Goal: Contribute content: Contribute content

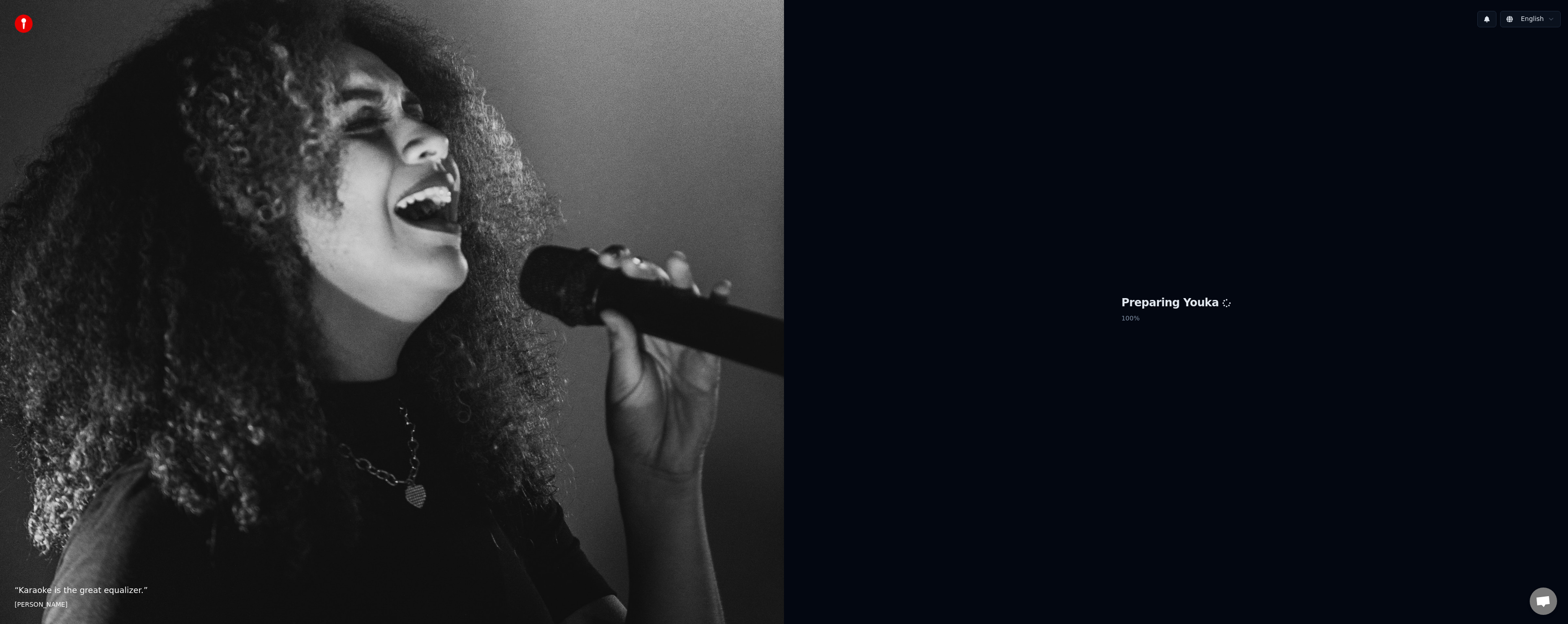
click at [1551, 19] on html "“ Karaoke is the great equalizer. ” [PERSON_NAME] [PERSON_NAME] Preparing Youka…" at bounding box center [784, 312] width 1568 height 624
click at [1225, 201] on html "“ Karaoke is the great equalizer. ” [PERSON_NAME] [PERSON_NAME] Preparing Youka…" at bounding box center [784, 312] width 1568 height 624
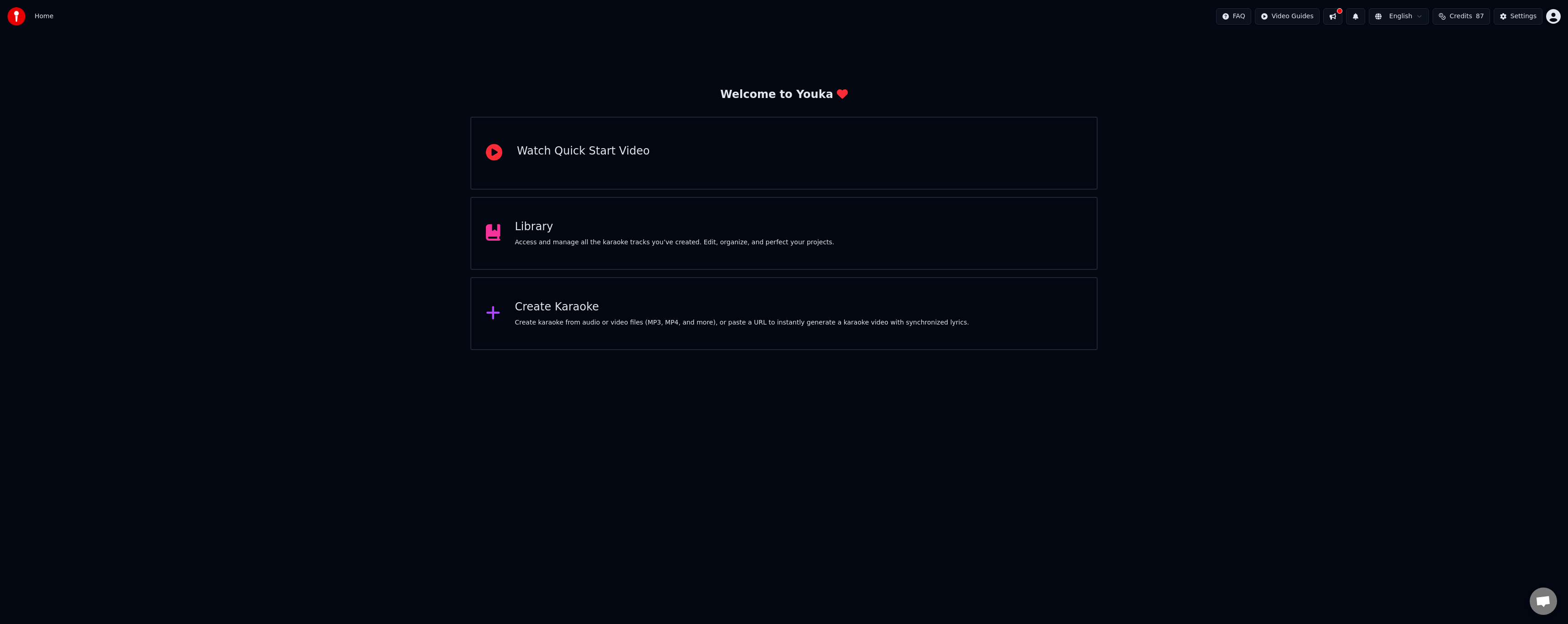
click at [604, 246] on div "Access and manage all the karaoke tracks you’ve created. Edit, organize, and pe…" at bounding box center [674, 242] width 320 height 9
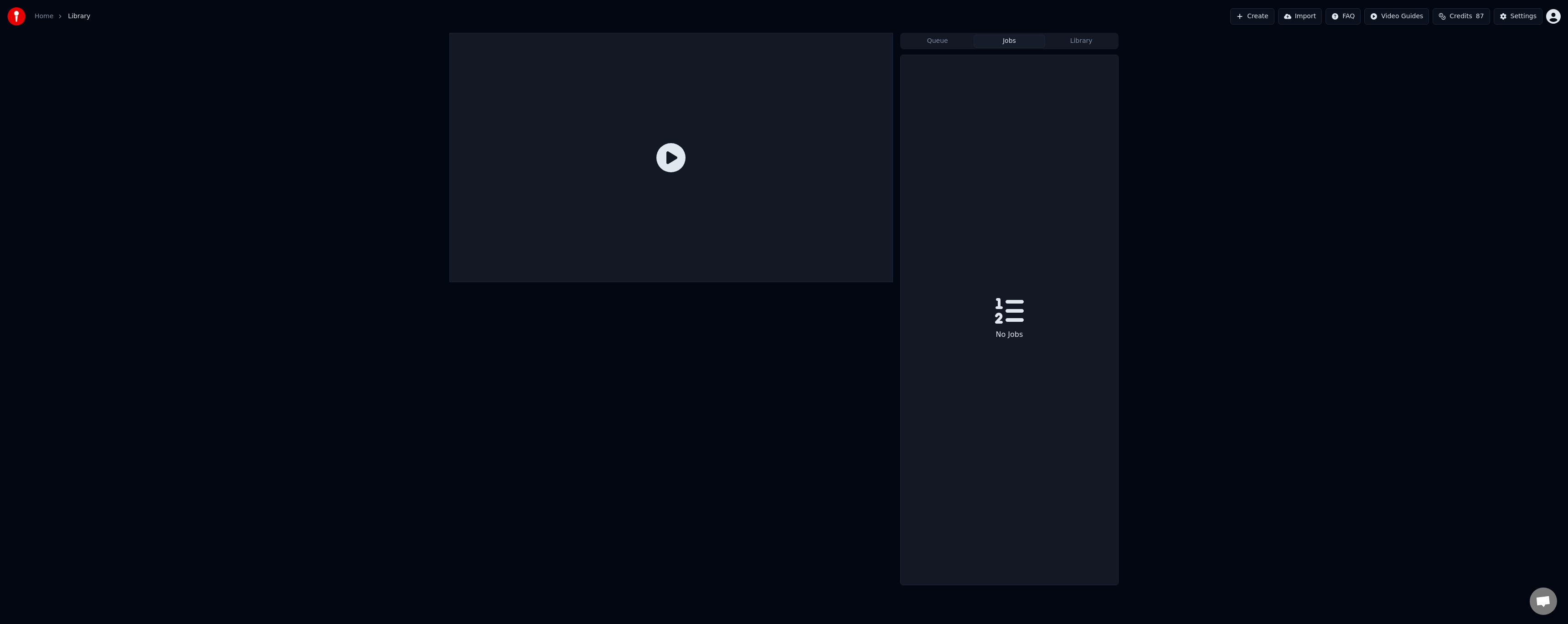
click at [1009, 44] on button "Jobs" at bounding box center [1009, 41] width 72 height 13
click at [951, 40] on button "Queue" at bounding box center [937, 41] width 72 height 13
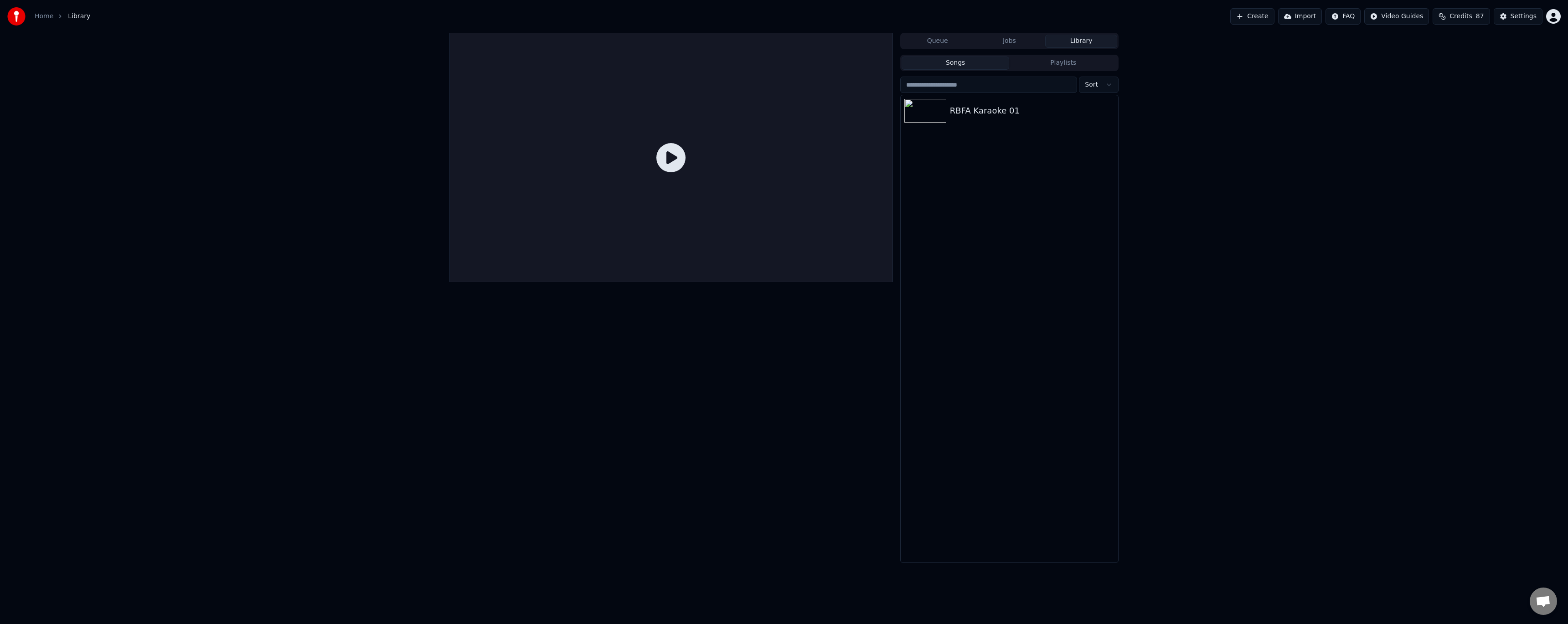
click at [1067, 40] on button "Library" at bounding box center [1080, 41] width 72 height 13
click at [998, 107] on div "RBFA Karaoke 01" at bounding box center [1027, 110] width 155 height 12
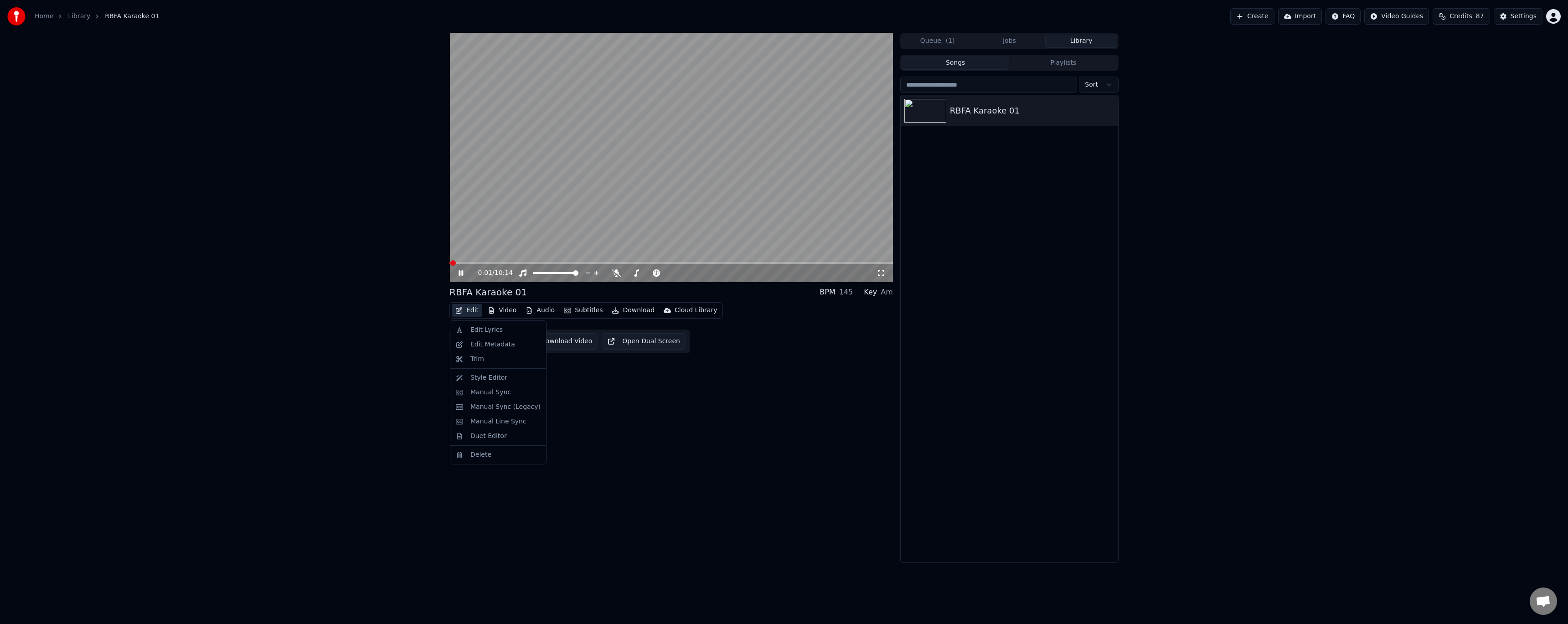
click at [469, 310] on button "Edit" at bounding box center [466, 310] width 31 height 12
click at [489, 434] on div "Duet Editor" at bounding box center [489, 436] width 36 height 9
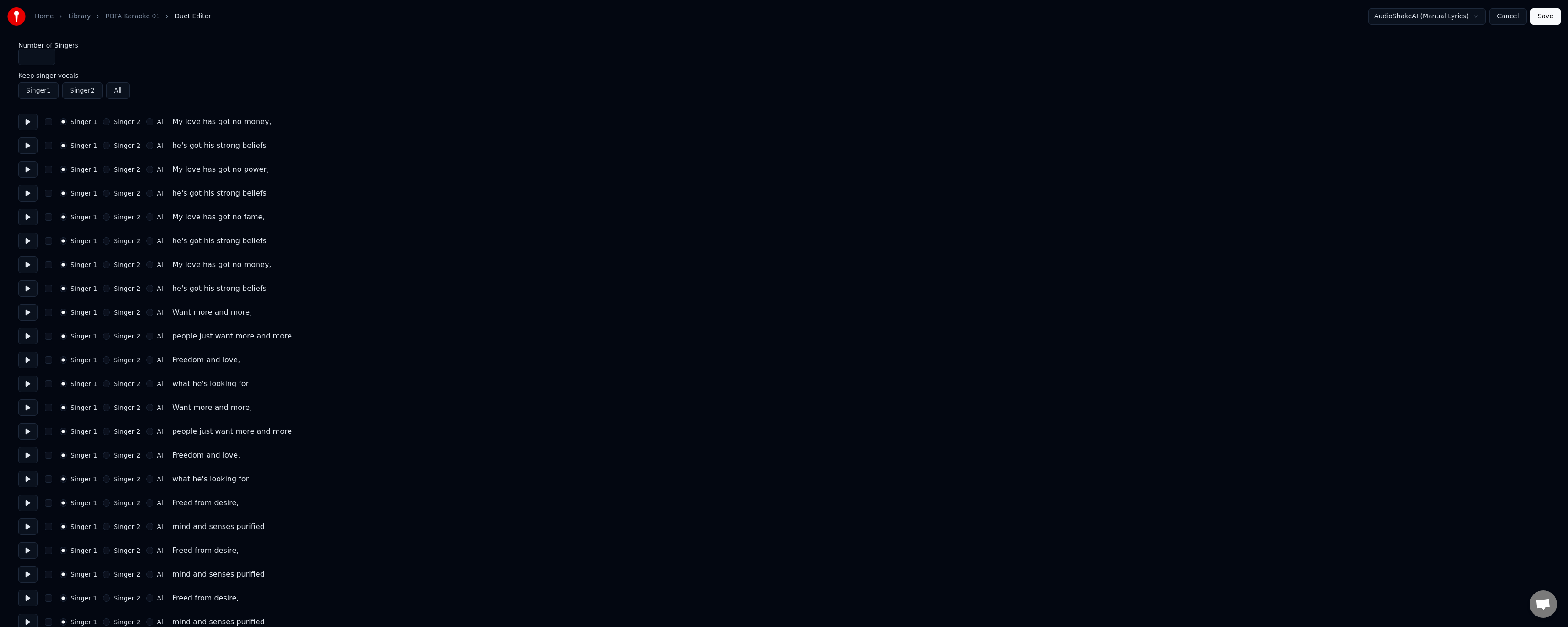
click at [121, 91] on button "All" at bounding box center [118, 91] width 23 height 17
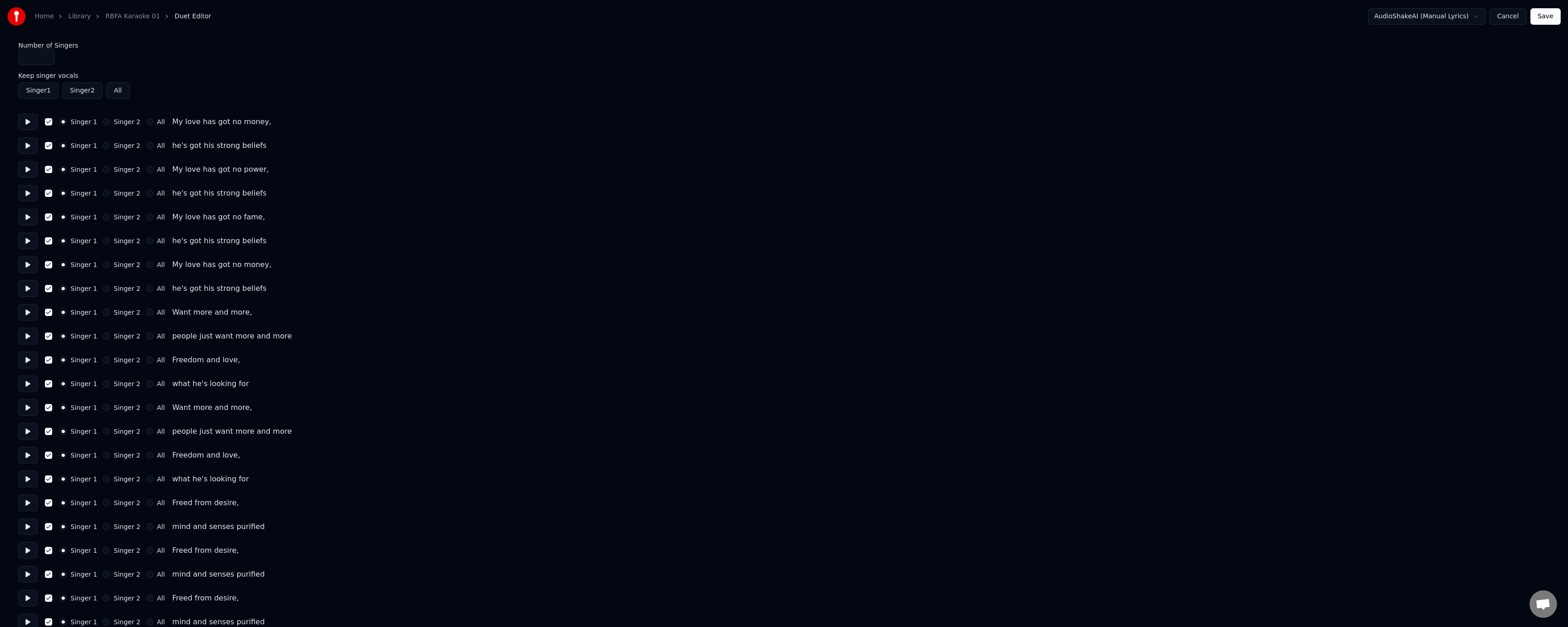
click at [84, 95] on button "Singer 2" at bounding box center [82, 91] width 41 height 17
click at [76, 91] on button "Singer 2" at bounding box center [82, 91] width 41 height 17
click at [44, 91] on button "Singer 1" at bounding box center [38, 91] width 41 height 17
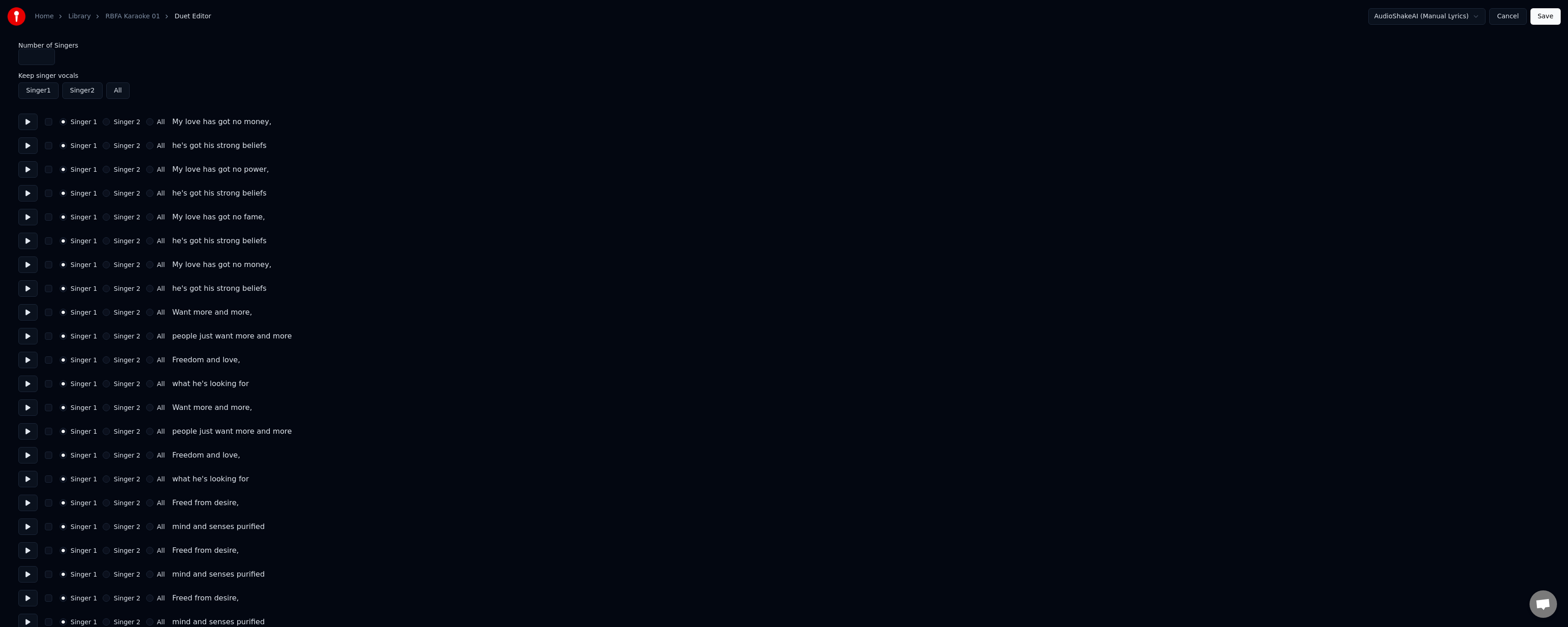
click at [71, 91] on button "Singer 2" at bounding box center [82, 91] width 41 height 17
click at [117, 91] on button "All" at bounding box center [118, 91] width 23 height 17
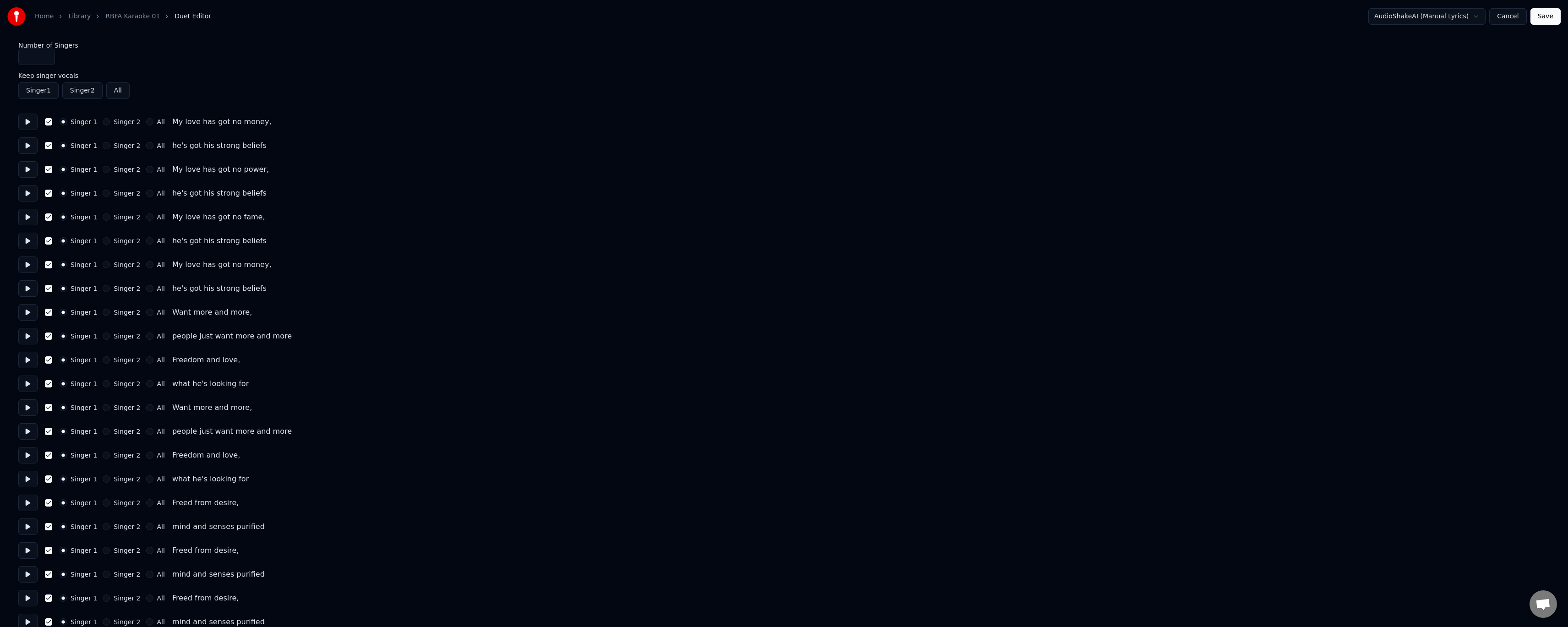
click at [115, 91] on button "All" at bounding box center [118, 91] width 23 height 17
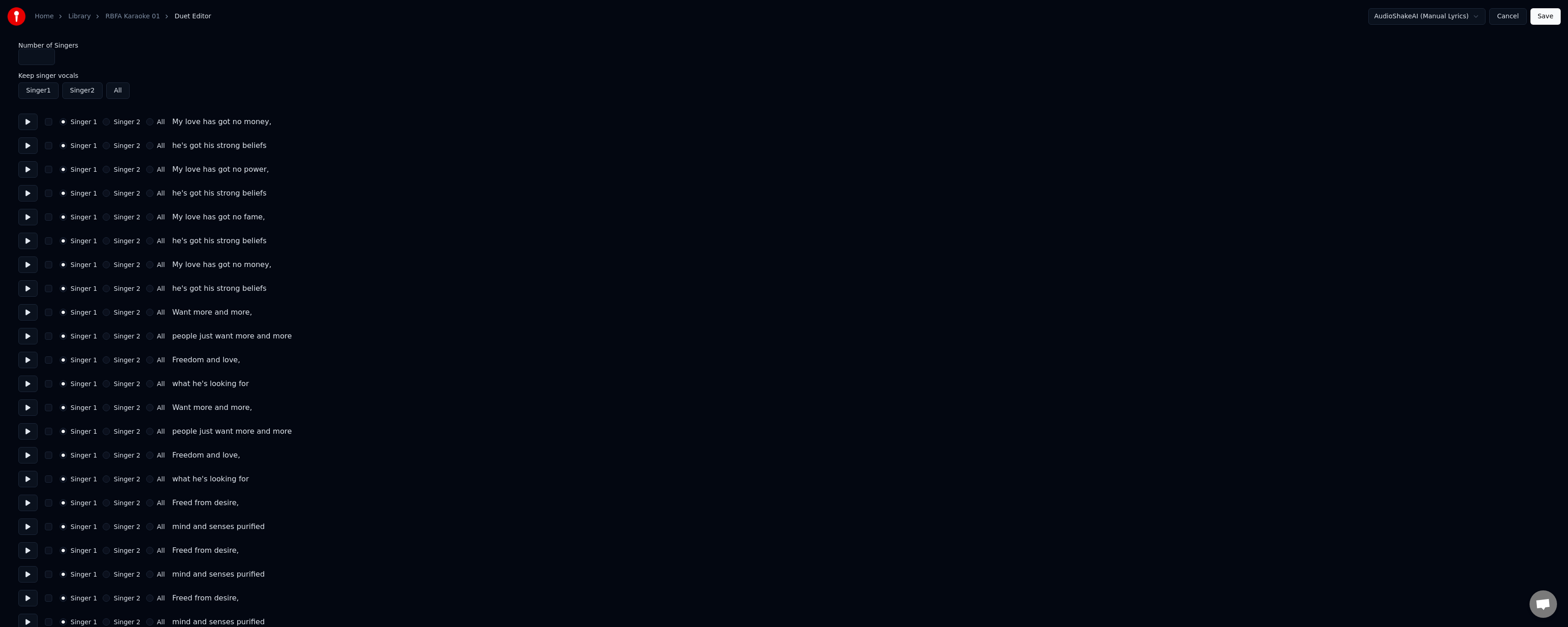
click at [115, 91] on button "All" at bounding box center [118, 91] width 23 height 17
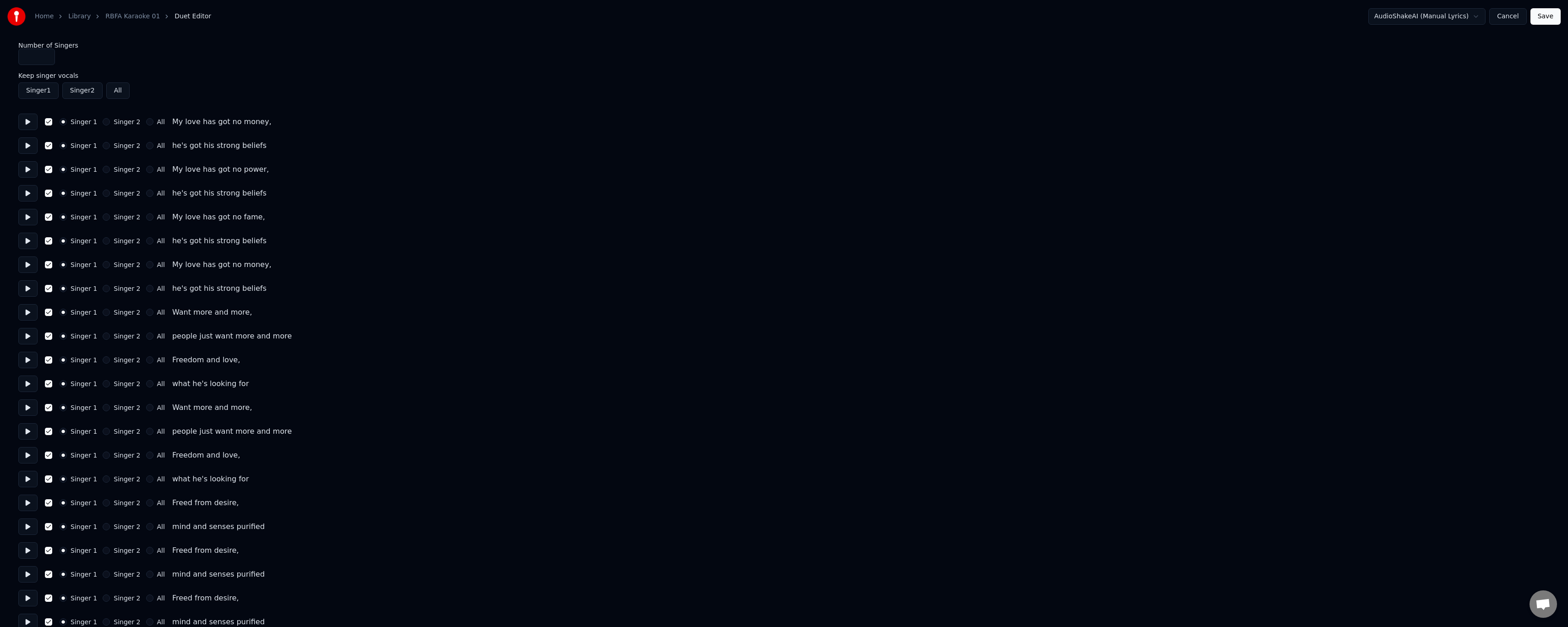
click at [47, 55] on input "*" at bounding box center [37, 56] width 37 height 17
type input "*"
click at [46, 60] on input "*" at bounding box center [37, 56] width 37 height 17
click at [112, 91] on button "All" at bounding box center [118, 91] width 23 height 17
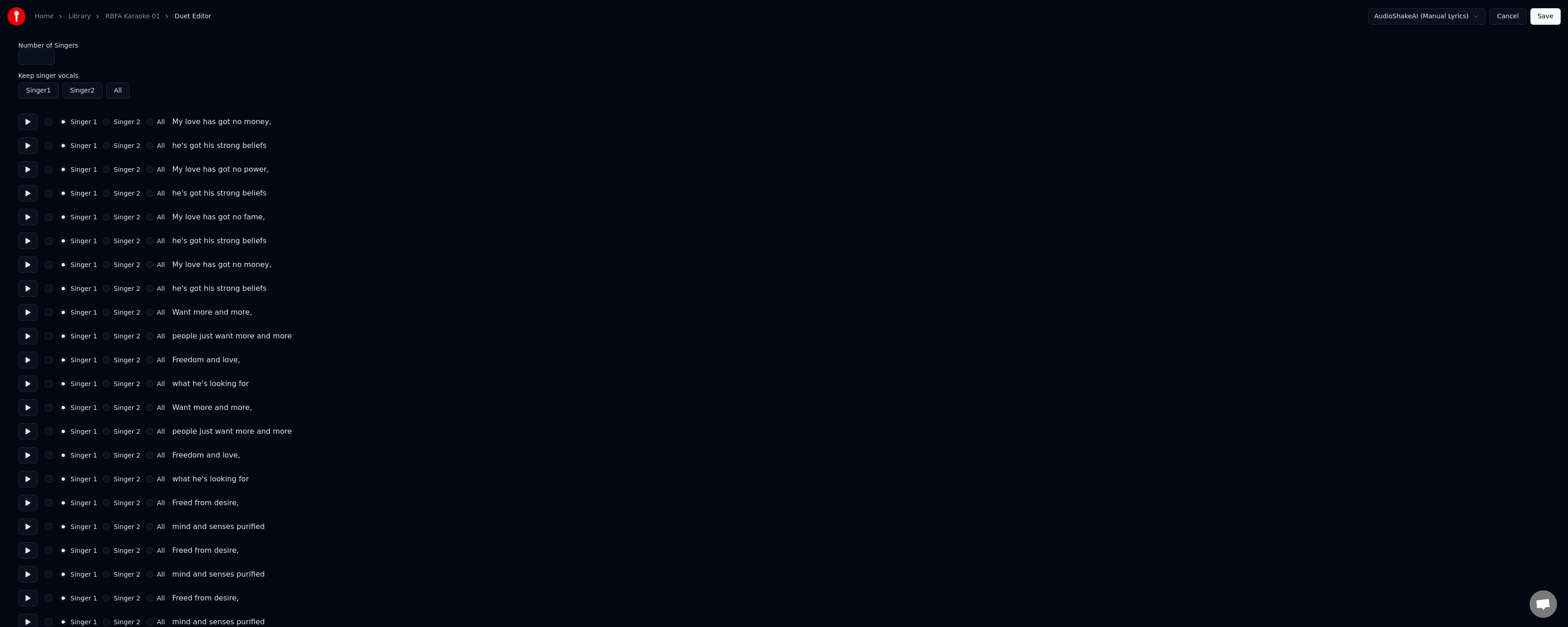
click at [119, 88] on button "All" at bounding box center [118, 91] width 23 height 17
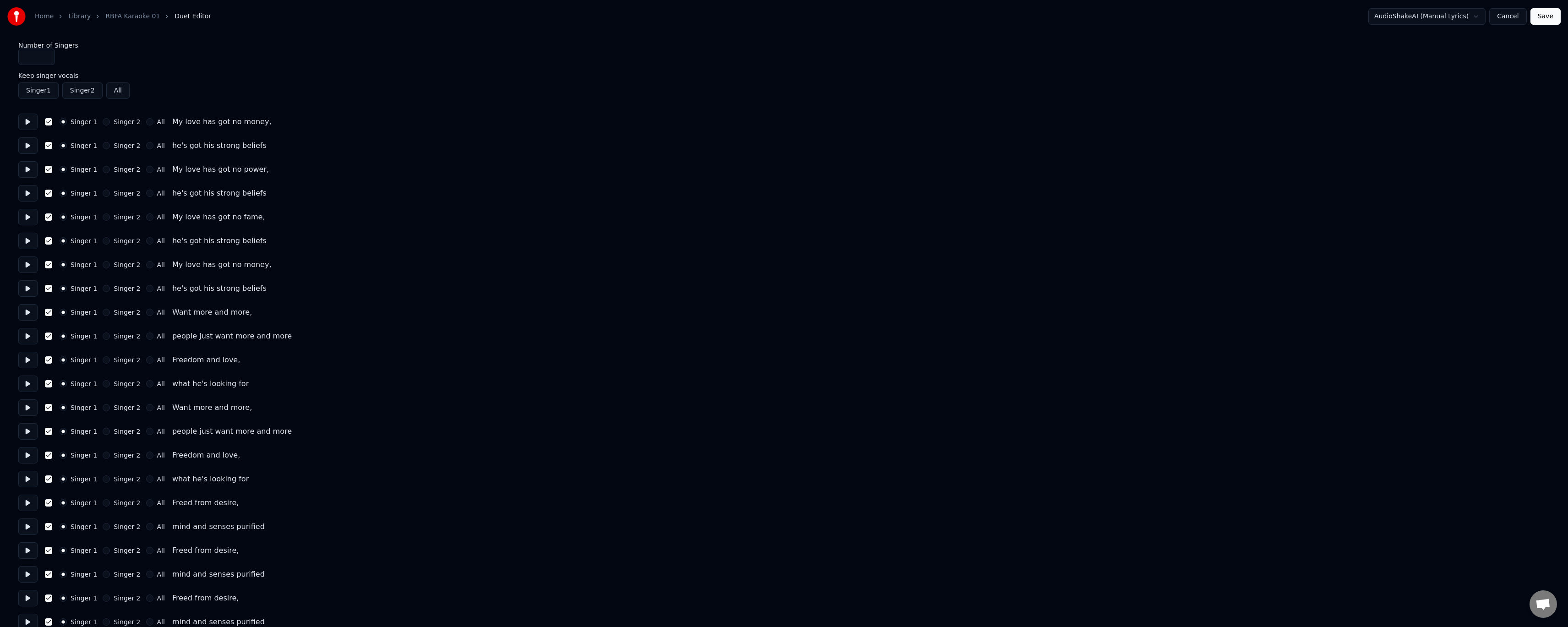
click at [117, 18] on link "RBFA Karaoke 01" at bounding box center [133, 16] width 55 height 9
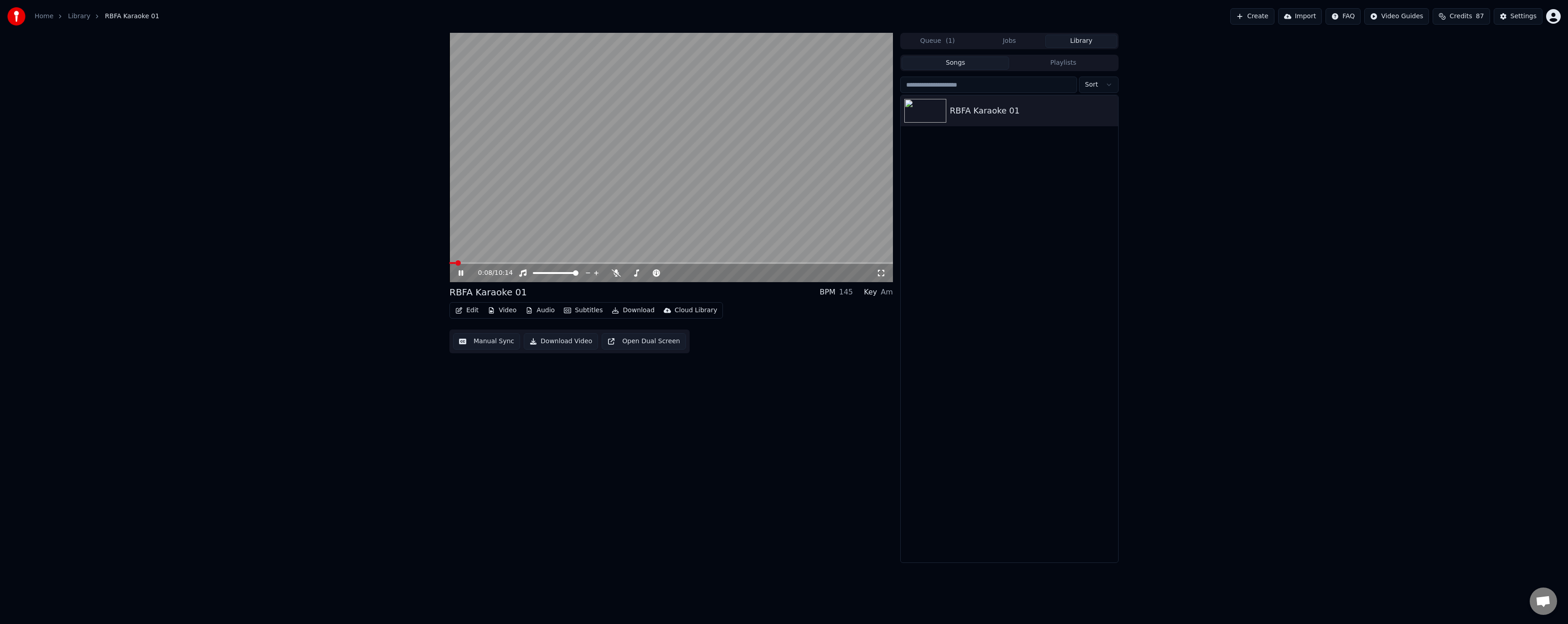
click at [527, 190] on video at bounding box center [671, 158] width 444 height 250
click at [617, 276] on icon at bounding box center [616, 273] width 9 height 7
click at [464, 276] on icon at bounding box center [468, 273] width 21 height 7
click at [462, 274] on icon at bounding box center [461, 273] width 5 height 6
click at [468, 308] on button "Edit" at bounding box center [466, 310] width 31 height 12
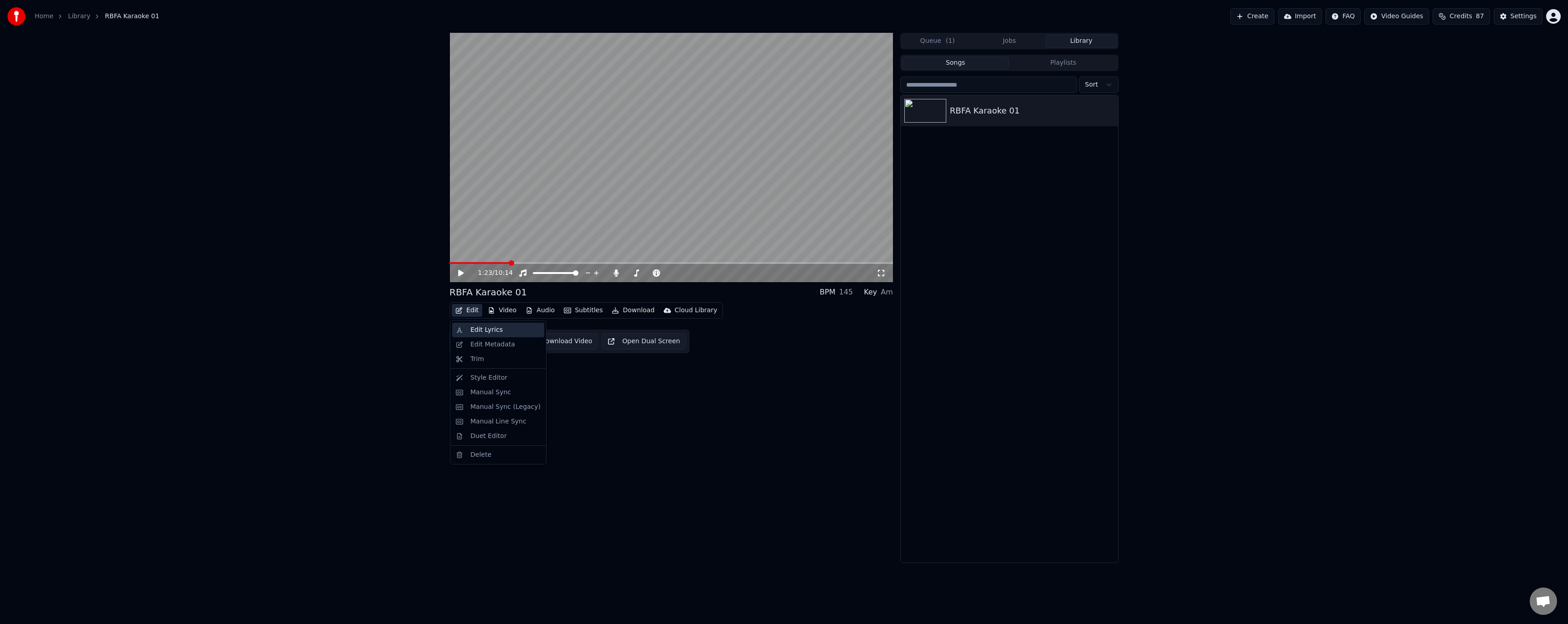
click at [474, 326] on div "Edit Lyrics" at bounding box center [486, 330] width 32 height 9
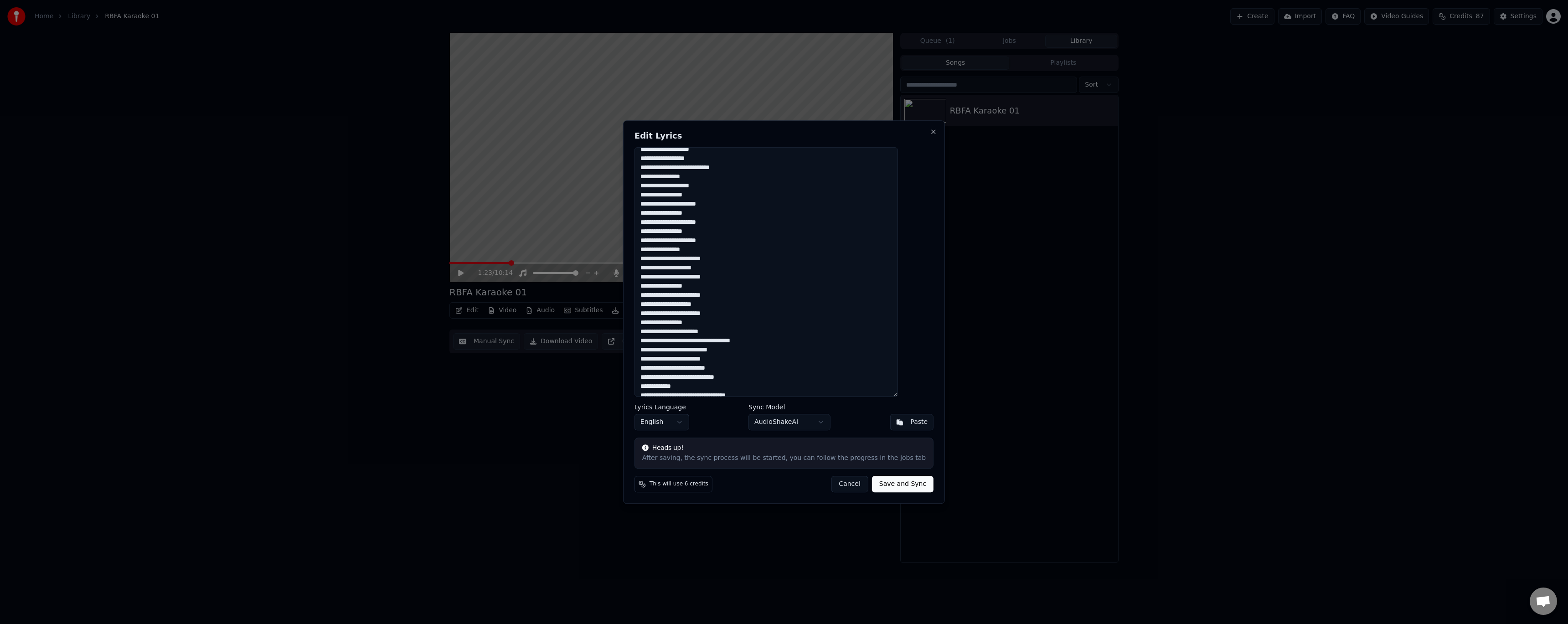
scroll to position [121, 0]
click at [722, 307] on textarea at bounding box center [766, 272] width 264 height 250
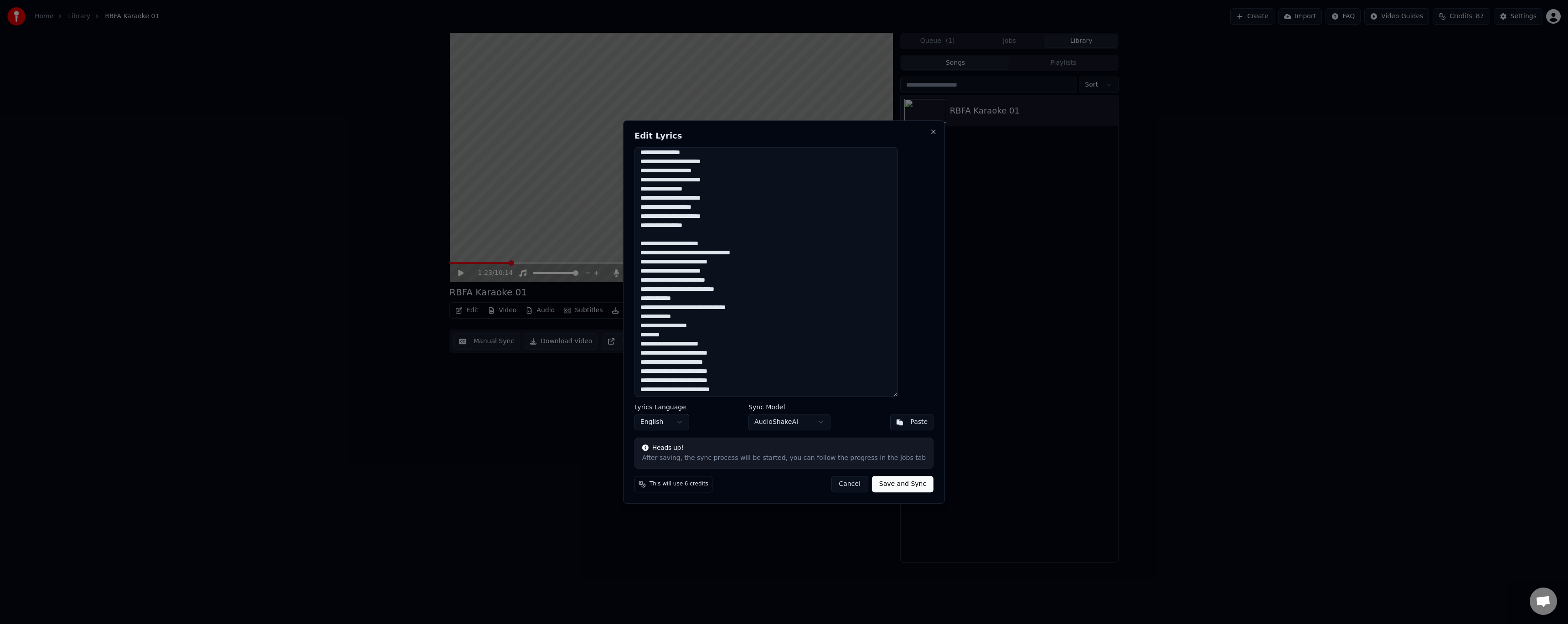
scroll to position [194, 0]
type textarea "**********"
click at [879, 484] on button "Save and Sync" at bounding box center [903, 484] width 61 height 17
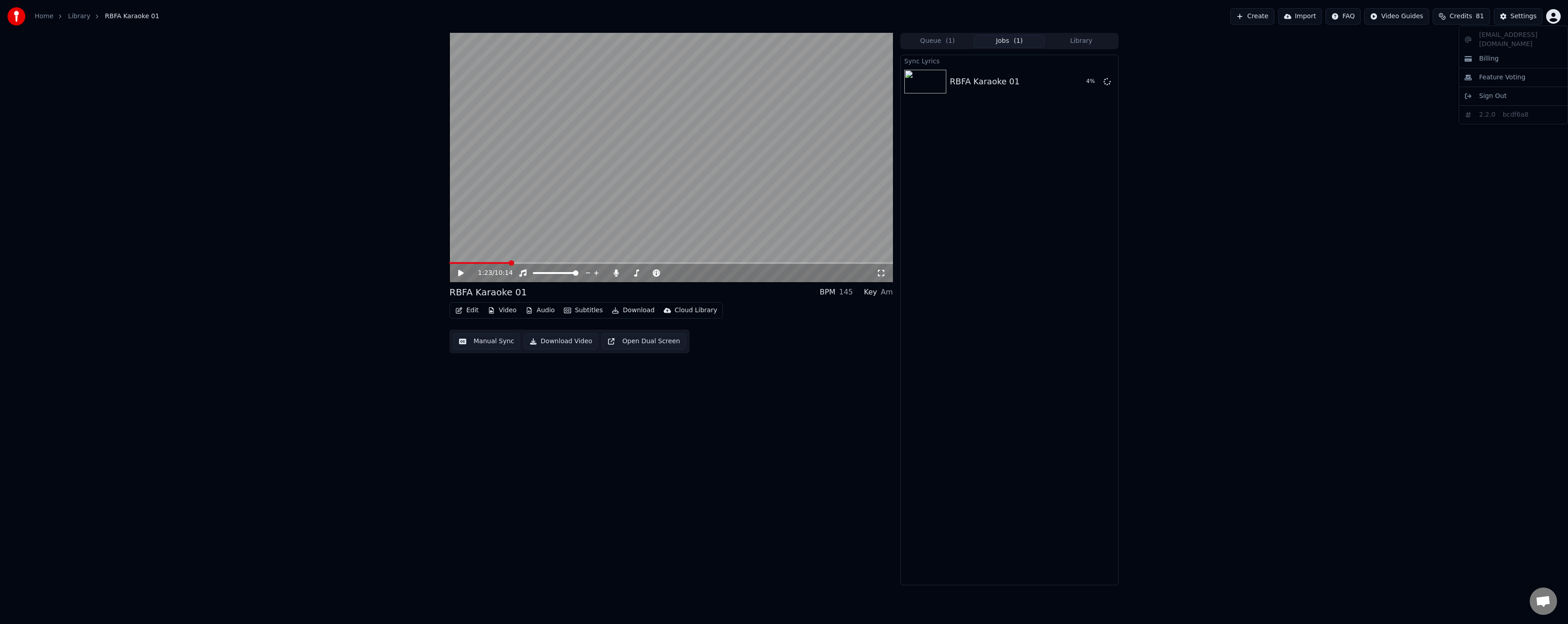
click at [1550, 17] on html "Home Library RBFA Karaoke 01 Create Import FAQ Video Guides Credits 81 Settings…" at bounding box center [784, 312] width 1568 height 624
click at [1496, 51] on div "Billing" at bounding box center [1513, 59] width 105 height 15
click at [531, 262] on span at bounding box center [494, 263] width 90 height 2
click at [522, 262] on video at bounding box center [671, 158] width 444 height 250
click at [522, 263] on span at bounding box center [491, 263] width 83 height 2
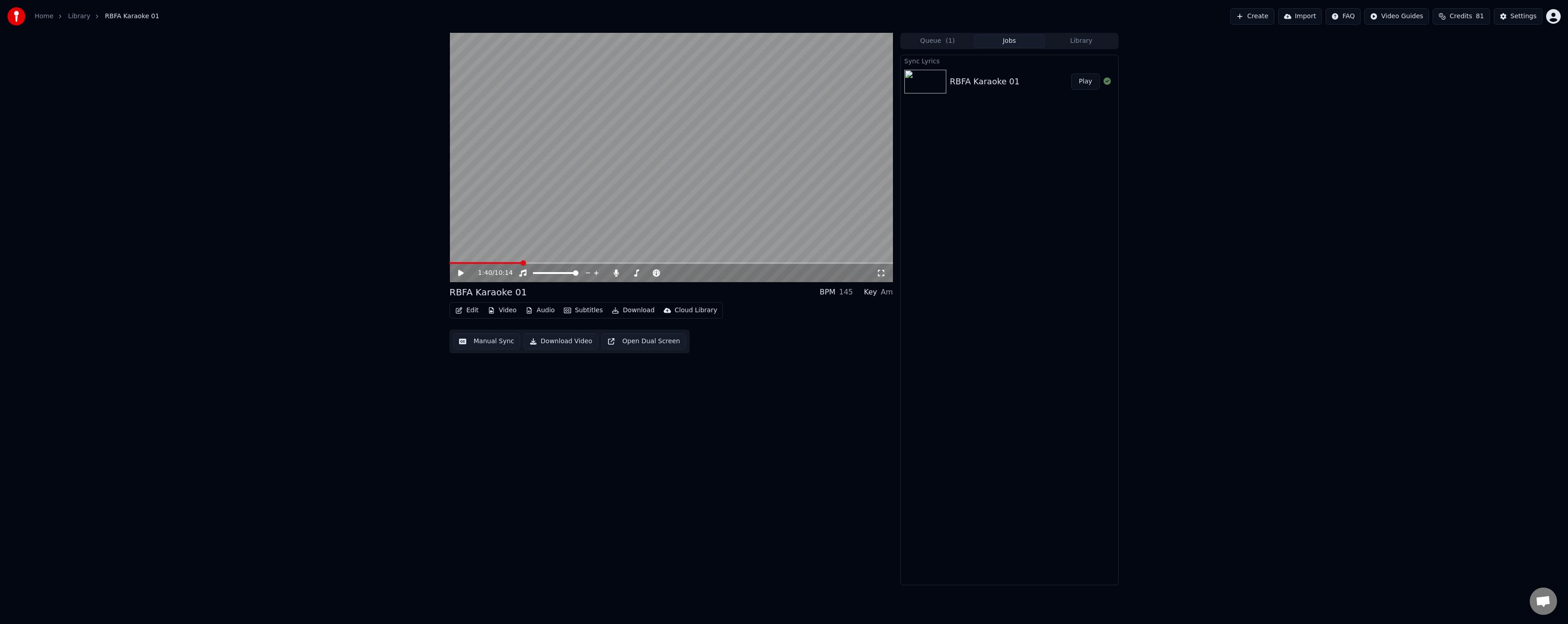
click at [464, 273] on icon at bounding box center [468, 273] width 21 height 7
click at [512, 262] on span at bounding box center [488, 263] width 77 height 2
click at [504, 262] on video at bounding box center [671, 158] width 444 height 250
click at [498, 263] on span at bounding box center [474, 263] width 48 height 2
click at [463, 273] on icon at bounding box center [460, 273] width 6 height 7
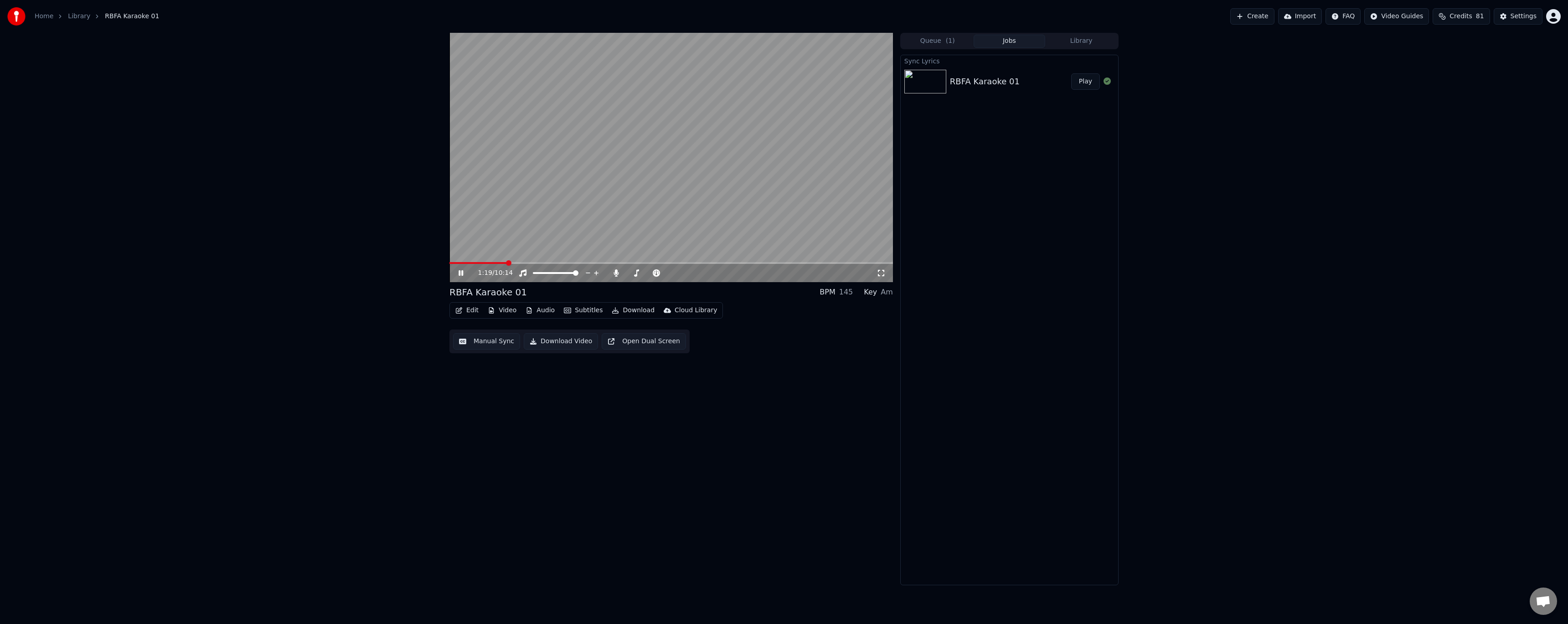
click at [463, 272] on icon at bounding box center [461, 273] width 5 height 6
